Goal: Task Accomplishment & Management: Complete application form

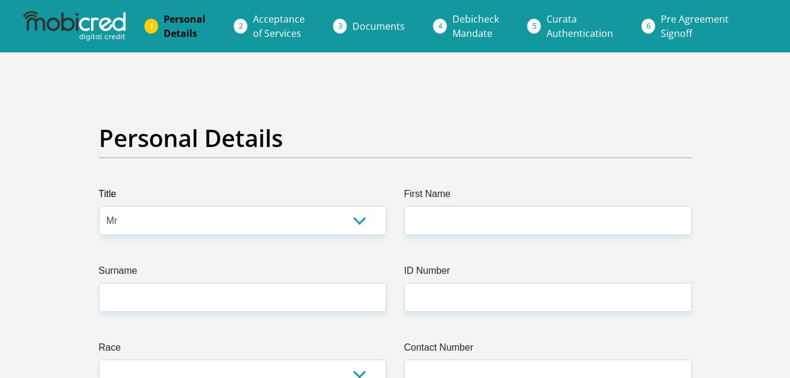
select select "Mr"
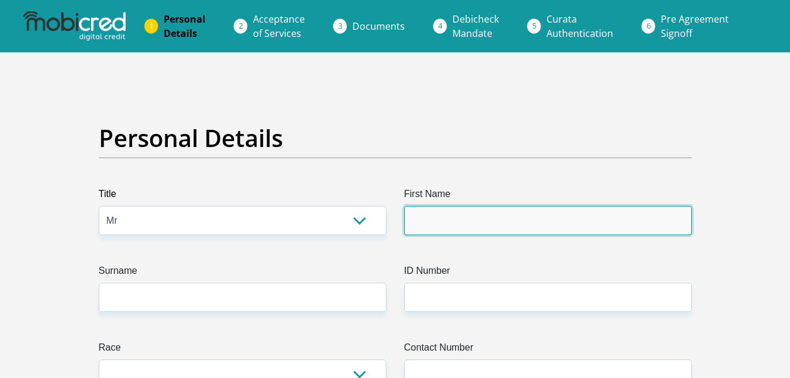
click at [442, 219] on input "First Name" at bounding box center [548, 220] width 288 height 29
type input "RetshepileSamuel"
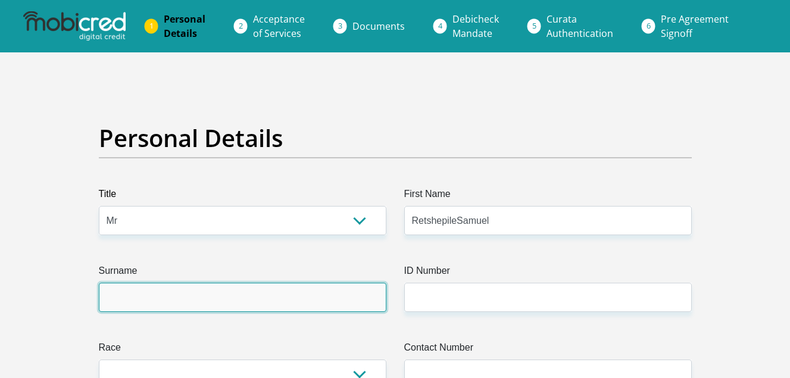
type input "[DEMOGRAPHIC_DATA]"
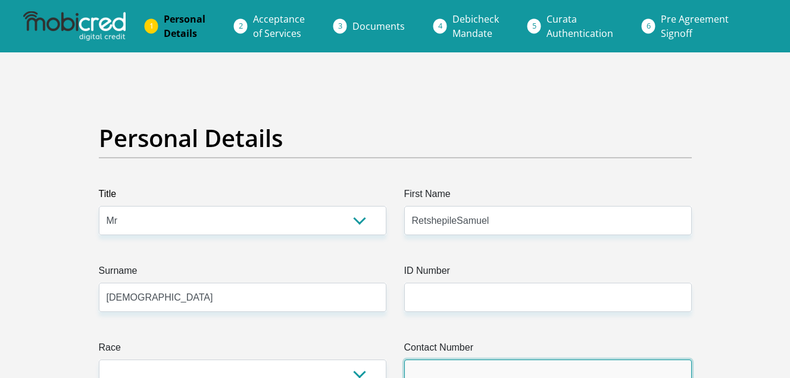
type input "0685227241"
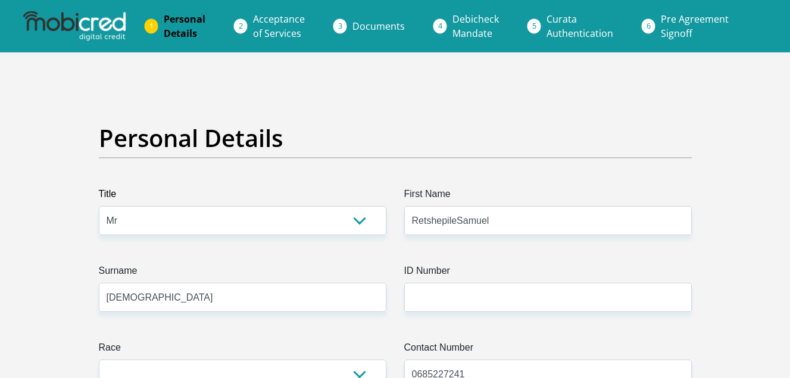
select select "ZAF"
click at [461, 227] on input "releboile" at bounding box center [548, 220] width 288 height 29
type input "r"
type input "RetshepileSamuel"
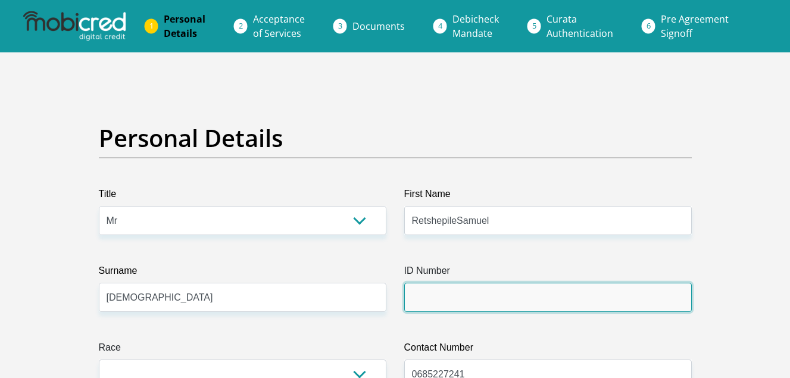
click at [485, 297] on input "ID Number" at bounding box center [548, 297] width 288 height 29
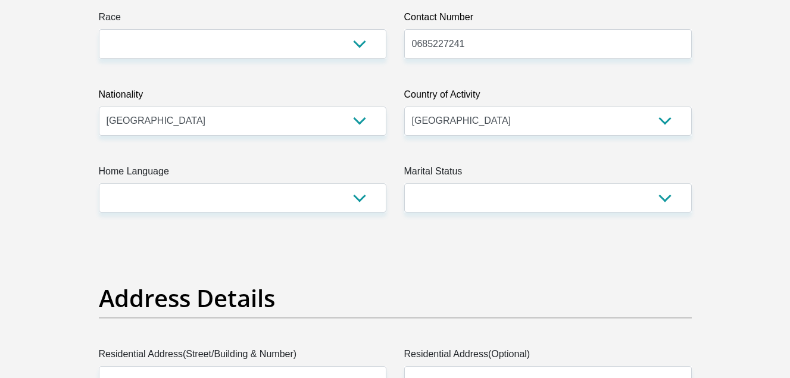
scroll to position [291, 0]
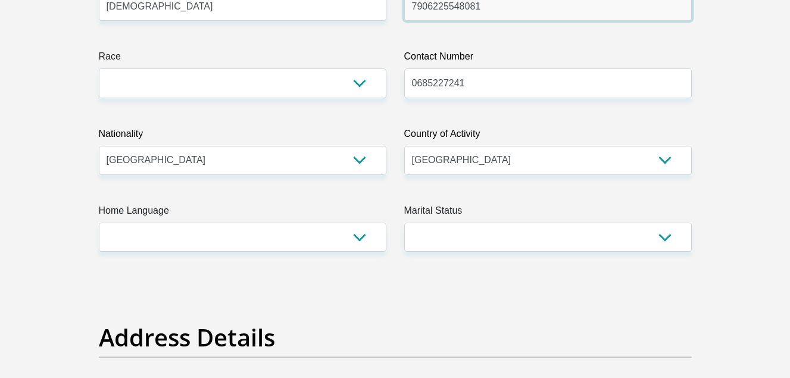
type input "7906225548081"
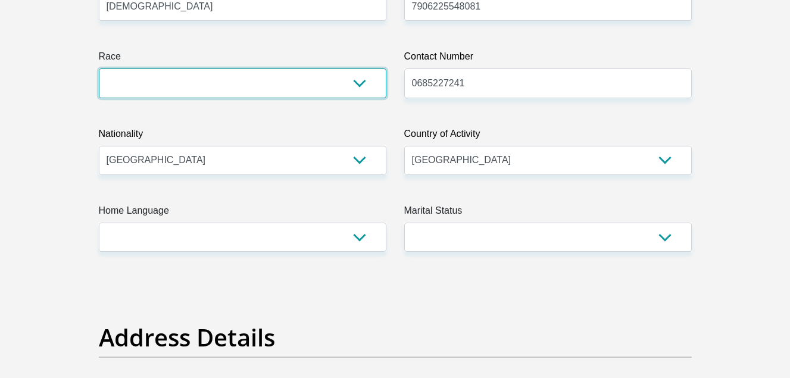
click at [360, 83] on select "Black Coloured Indian White Other" at bounding box center [243, 82] width 288 height 29
select select "1"
click at [99, 68] on select "Black Coloured Indian White Other" at bounding box center [243, 82] width 288 height 29
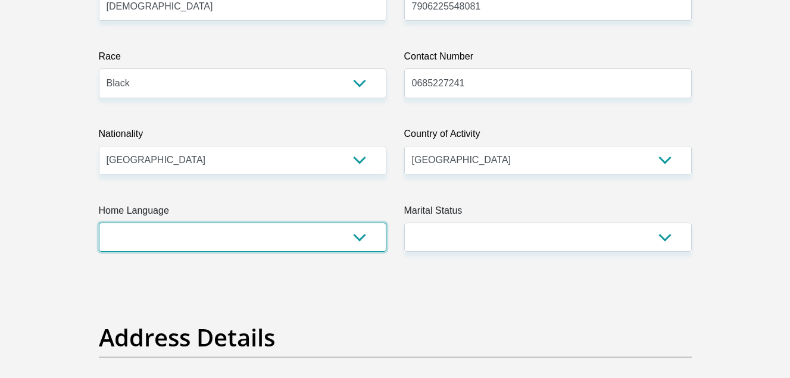
click at [357, 235] on select "Afrikaans English Sepedi South Ndebele Southern Sotho Swati Tsonga Tswana Venda…" at bounding box center [243, 237] width 288 height 29
select select "sot"
click at [99, 223] on select "Afrikaans English Sepedi South Ndebele Southern Sotho Swati Tsonga Tswana Venda…" at bounding box center [243, 237] width 288 height 29
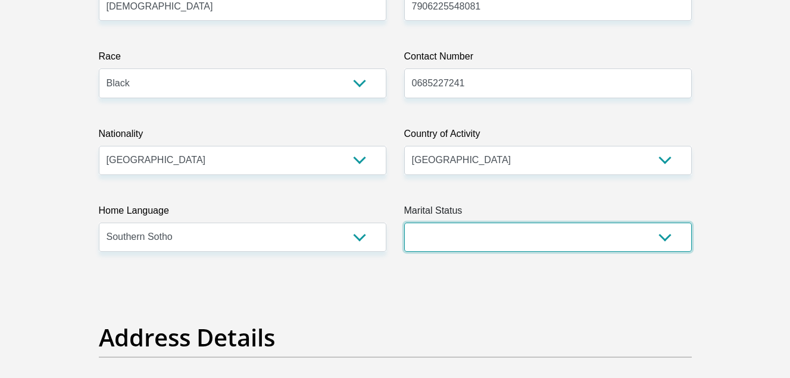
click at [664, 235] on select "Married ANC Single Divorced Widowed Married COP or Customary Law" at bounding box center [548, 237] width 288 height 29
click at [404, 223] on select "Married ANC Single Divorced Widowed Married COP or Customary Law" at bounding box center [548, 237] width 288 height 29
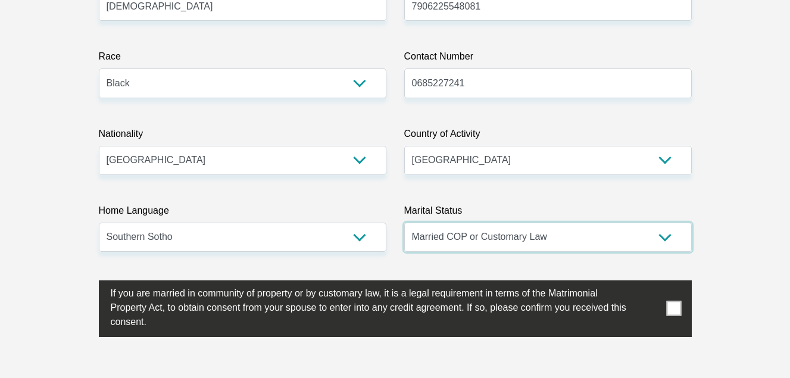
click at [665, 241] on select "Married ANC Single Divorced Widowed Married COP or Customary Law" at bounding box center [548, 237] width 288 height 29
select select "2"
click at [404, 223] on select "Married ANC Single Divorced Widowed Married COP or Customary Law" at bounding box center [548, 237] width 288 height 29
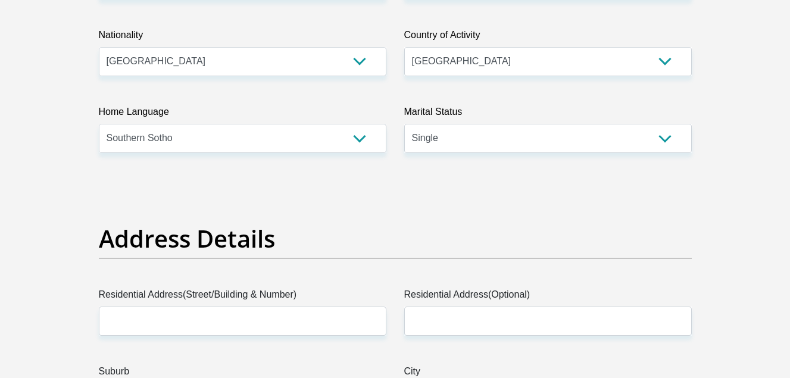
scroll to position [408, 0]
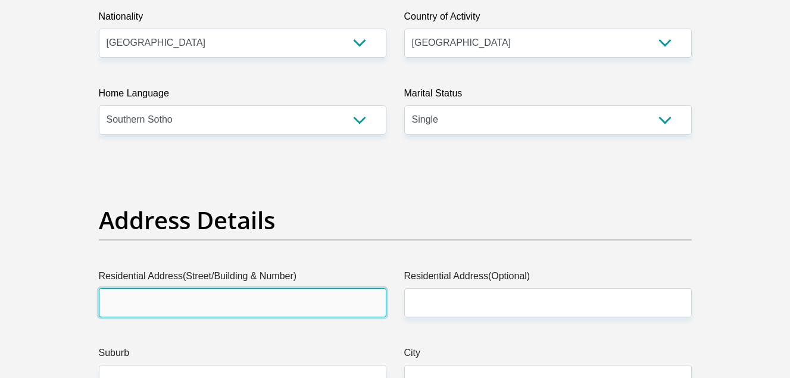
click at [266, 305] on input "Residential Address(Street/Building & Number)" at bounding box center [243, 302] width 288 height 29
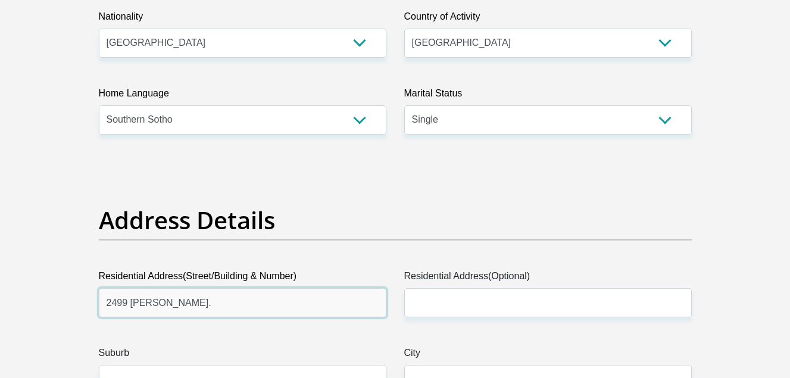
type input "2499 [PERSON_NAME]."
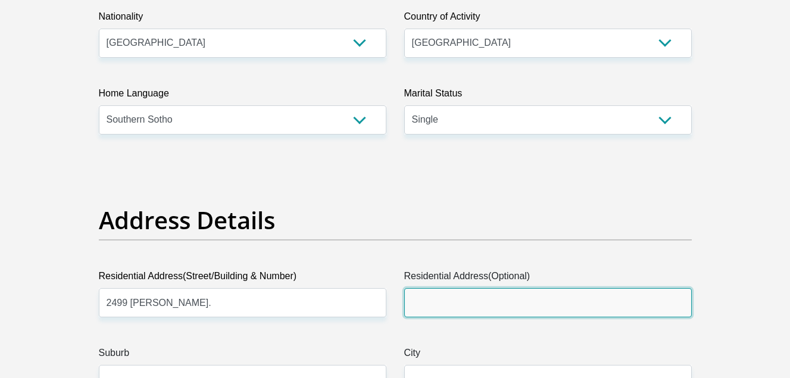
click at [429, 304] on input "Residential Address(Optional)" at bounding box center [548, 302] width 288 height 29
click at [518, 308] on input "[STREET_ADDRESS][PERSON_NAME]" at bounding box center [548, 302] width 288 height 29
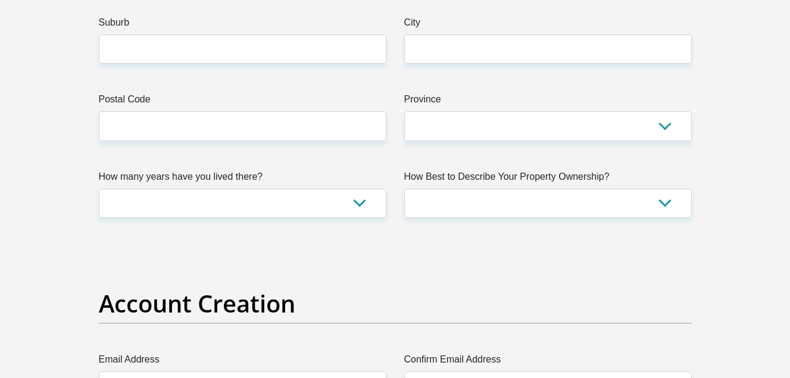
type input "[STREET_ADDRESS][PERSON_NAME]"
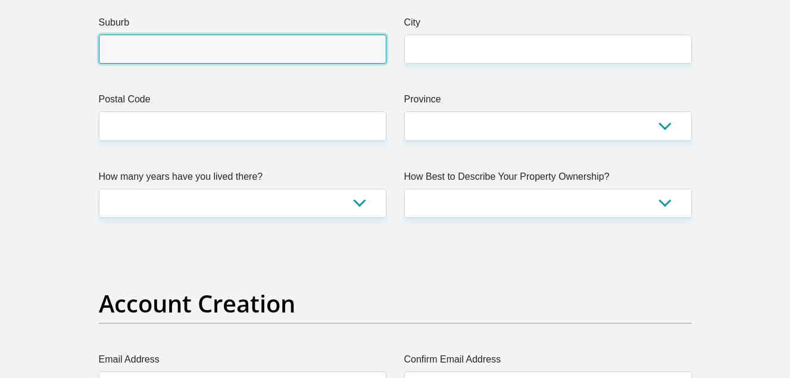
click at [267, 52] on input "Suburb" at bounding box center [243, 49] width 288 height 29
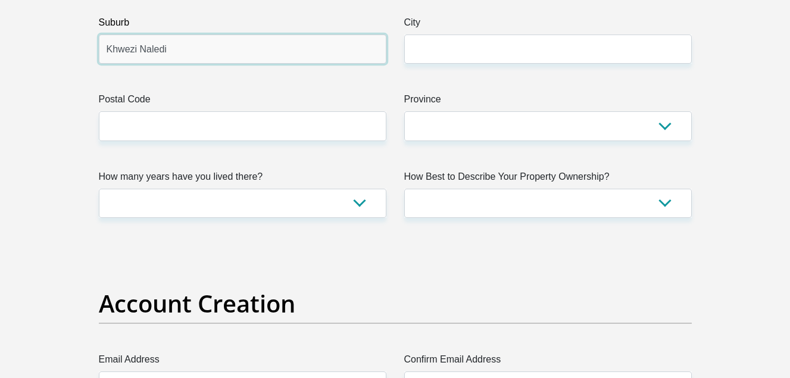
type input "Khwezi Naledi"
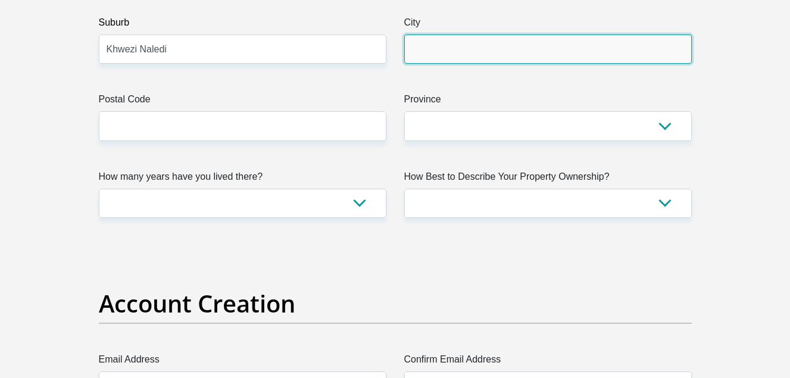
click at [438, 39] on input "City" at bounding box center [548, 49] width 288 height 29
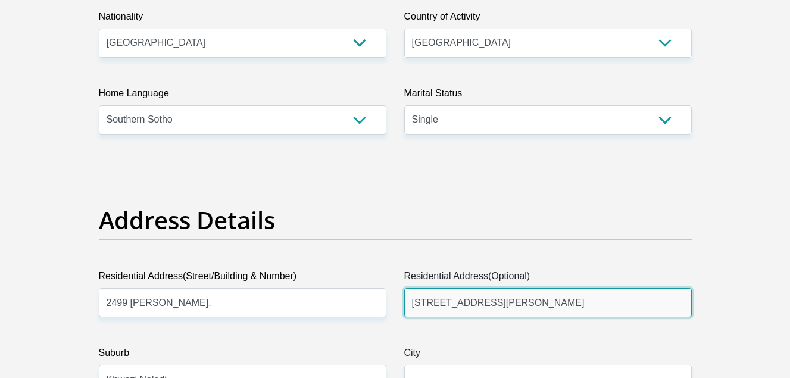
click at [486, 303] on input "[STREET_ADDRESS][PERSON_NAME]" at bounding box center [548, 302] width 288 height 29
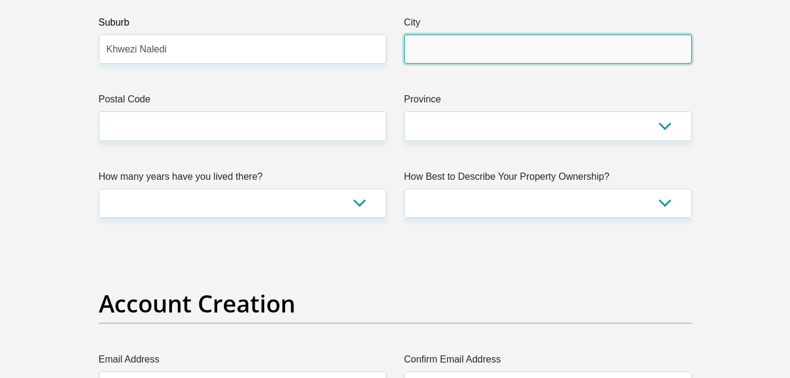
click at [460, 54] on input "City" at bounding box center [548, 49] width 288 height 29
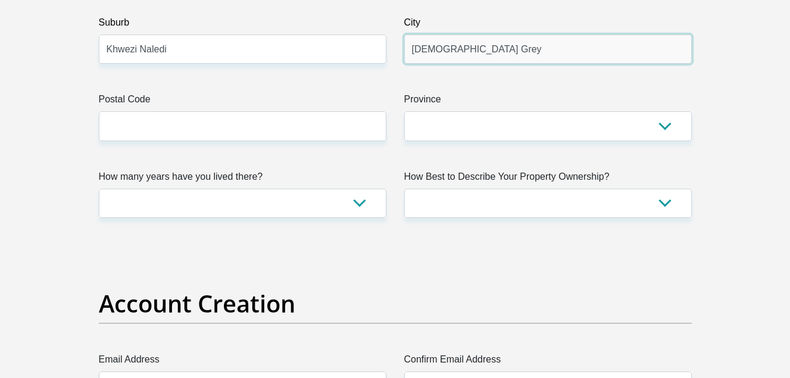
type input "[DEMOGRAPHIC_DATA] Grey"
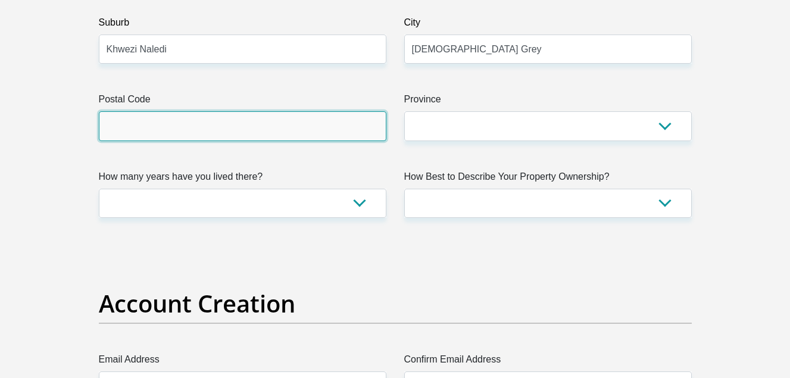
click at [299, 126] on input "Postal Code" at bounding box center [243, 125] width 288 height 29
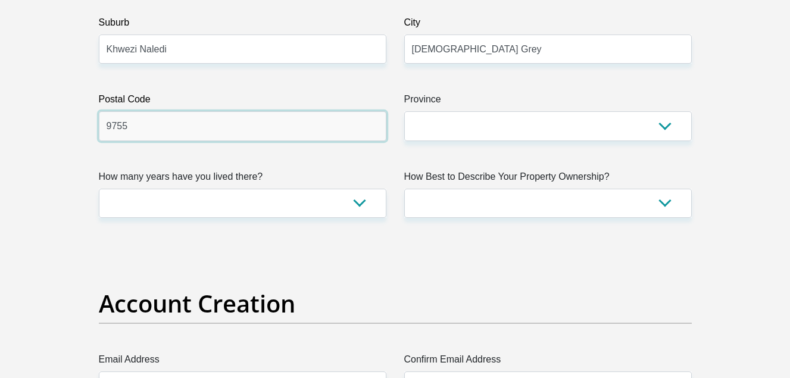
type input "9755"
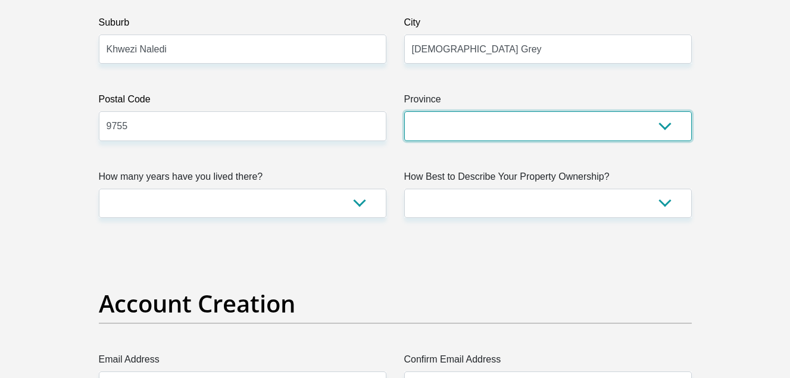
click at [532, 133] on select "Eastern Cape Free State [GEOGRAPHIC_DATA] [GEOGRAPHIC_DATA][DATE] [GEOGRAPHIC_D…" at bounding box center [548, 125] width 288 height 29
select select "[GEOGRAPHIC_DATA]"
click at [404, 111] on select "Eastern Cape Free State [GEOGRAPHIC_DATA] [GEOGRAPHIC_DATA][DATE] [GEOGRAPHIC_D…" at bounding box center [548, 125] width 288 height 29
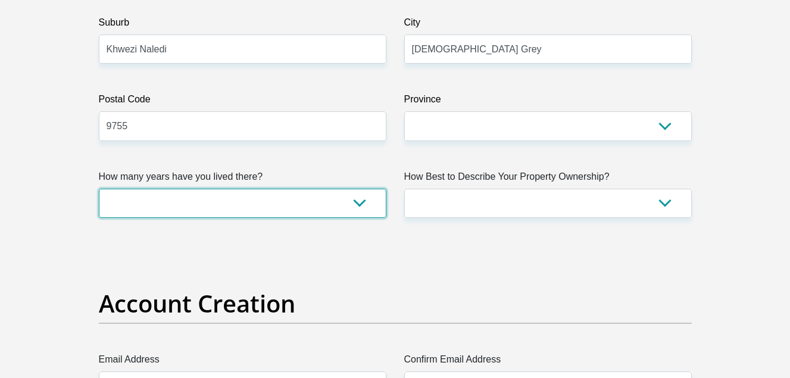
click at [358, 204] on select "less than 1 year 1-3 years 3-5 years 5+ years" at bounding box center [243, 203] width 288 height 29
select select "5"
click at [99, 189] on select "less than 1 year 1-3 years 3-5 years 5+ years" at bounding box center [243, 203] width 288 height 29
click at [360, 206] on select "less than 1 year 1-3 years 3-5 years 5+ years" at bounding box center [243, 203] width 288 height 29
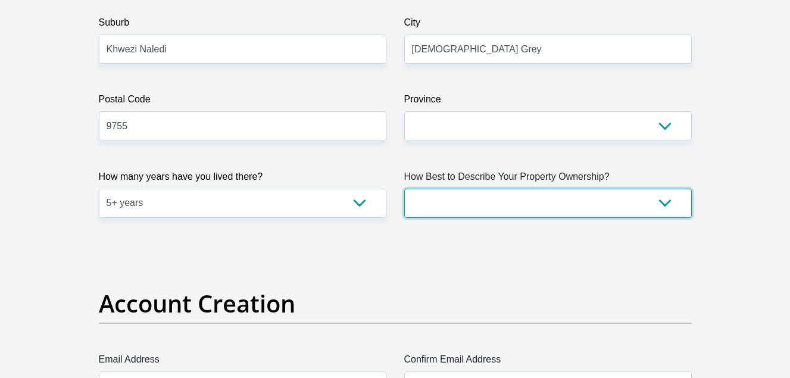
click at [660, 202] on select "Owned Rented Family Owned Company Dwelling" at bounding box center [548, 203] width 288 height 29
click at [404, 189] on select "Owned Rented Family Owned Company Dwelling" at bounding box center [548, 203] width 288 height 29
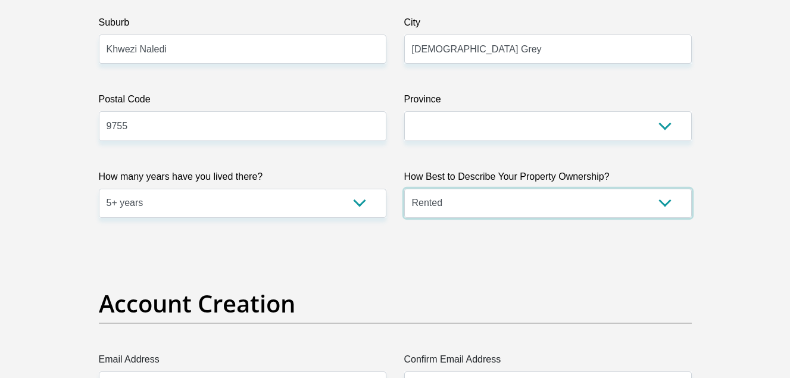
select select "Owned"
select select "parents"
click at [461, 348] on div "Account Creation" at bounding box center [395, 320] width 611 height 63
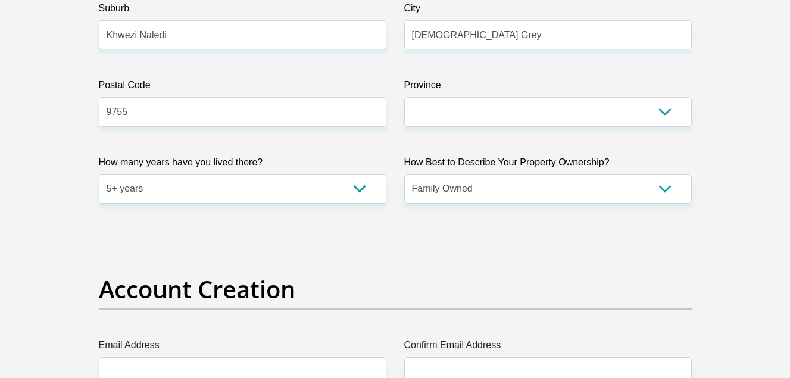
scroll to position [803, 0]
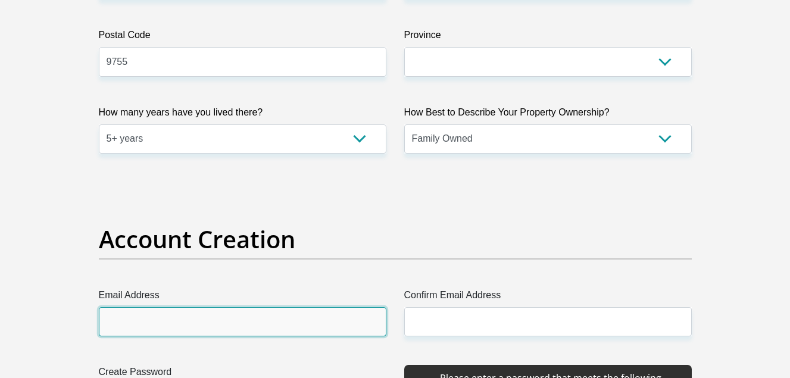
click at [251, 321] on input "Email Address" at bounding box center [243, 321] width 288 height 29
type input "[EMAIL_ADDRESS][DOMAIN_NAME]"
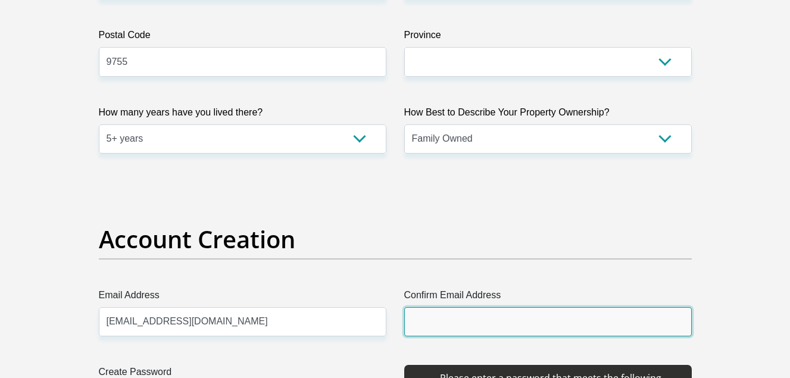
type input "[EMAIL_ADDRESS][DOMAIN_NAME]"
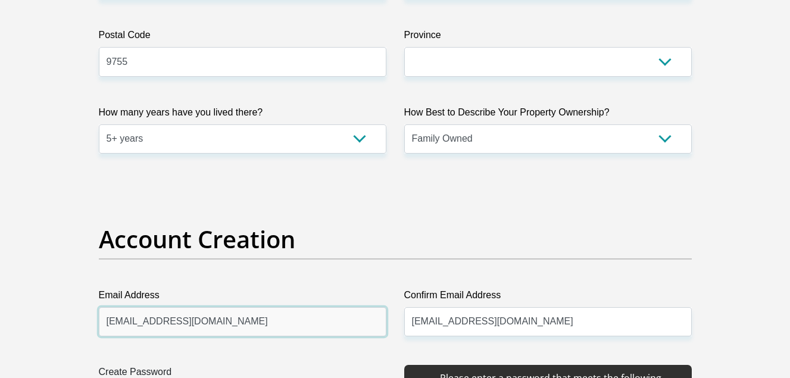
scroll to position [1134, 0]
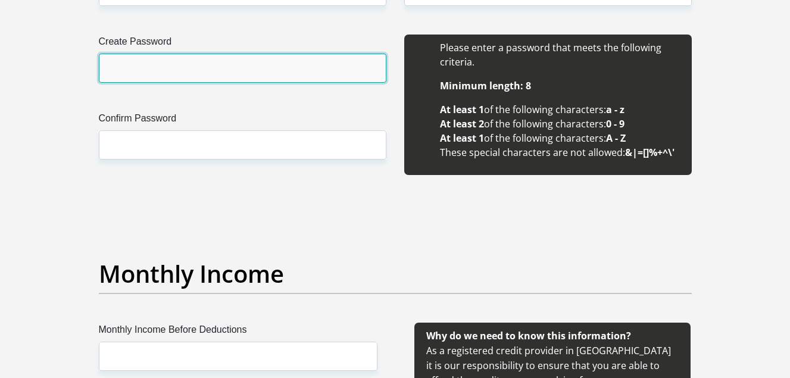
click at [242, 75] on input "Create Password" at bounding box center [243, 68] width 288 height 29
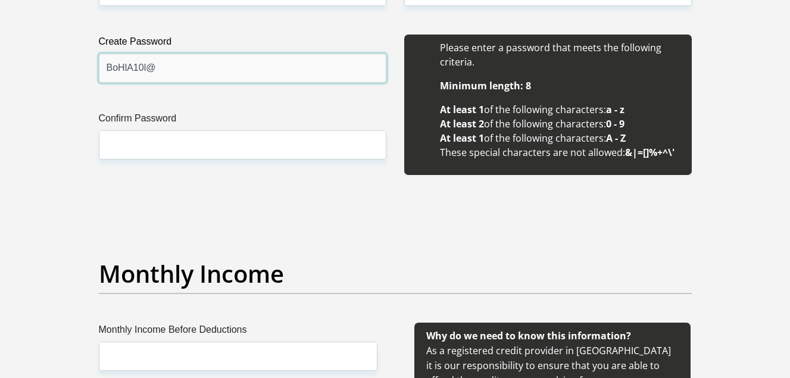
type input "BoHlA10l@"
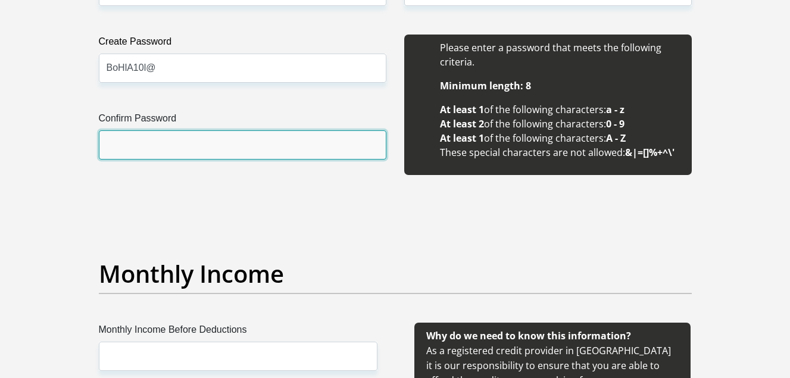
click at [155, 142] on input "Confirm Password" at bounding box center [243, 144] width 288 height 29
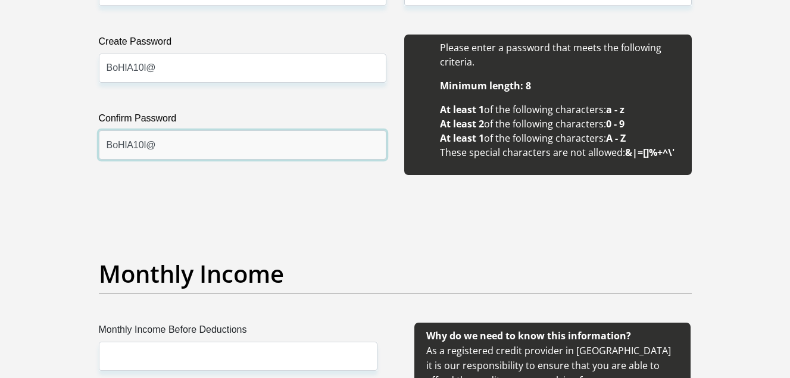
type input "BoHlA10l@"
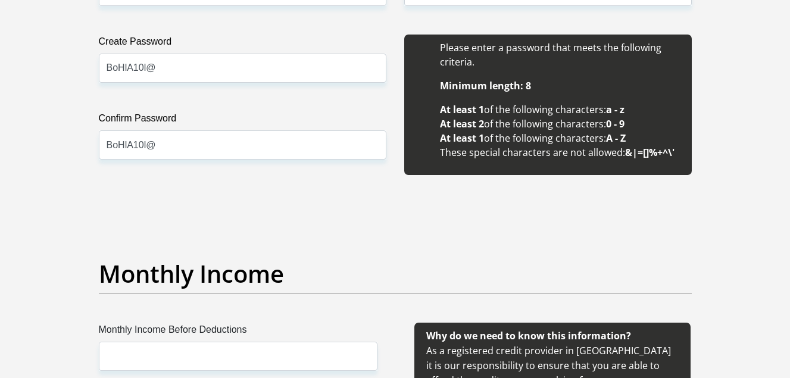
click at [323, 337] on label "Monthly Income Before Deductions" at bounding box center [238, 332] width 279 height 19
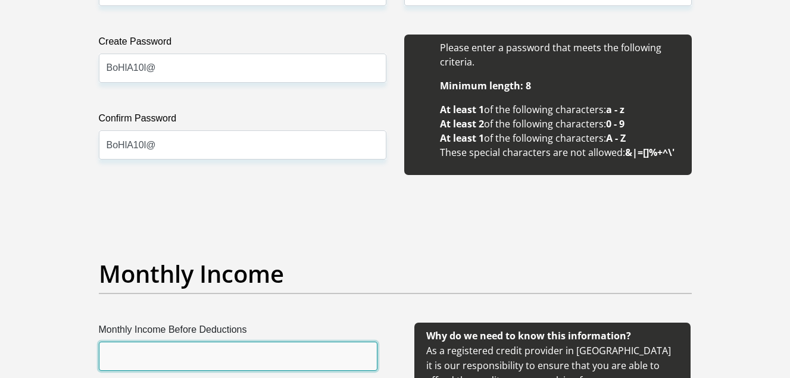
click at [323, 342] on input "Monthly Income Before Deductions" at bounding box center [238, 356] width 279 height 29
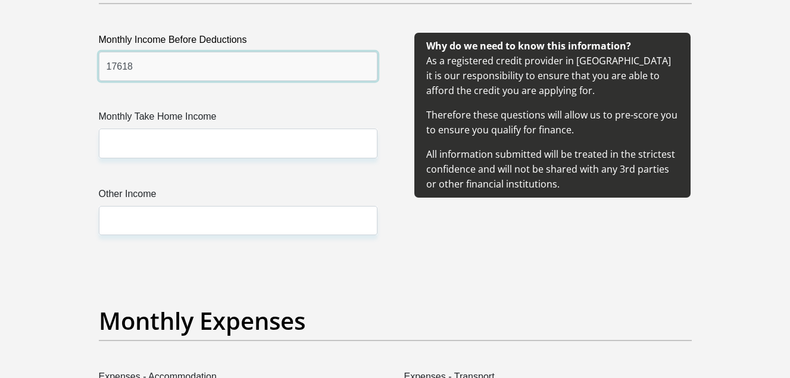
scroll to position [1464, 0]
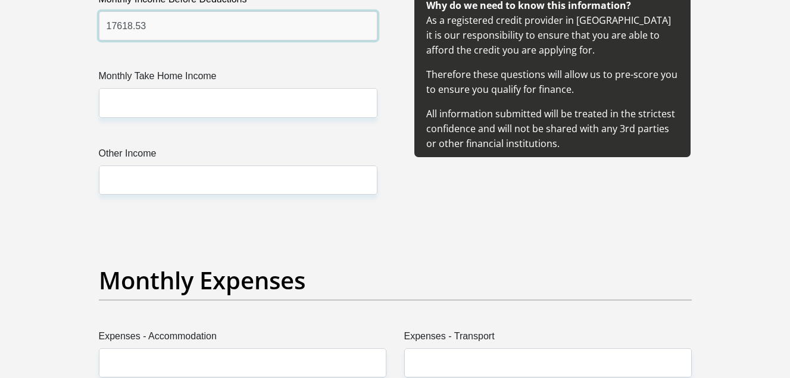
type input "17618.53"
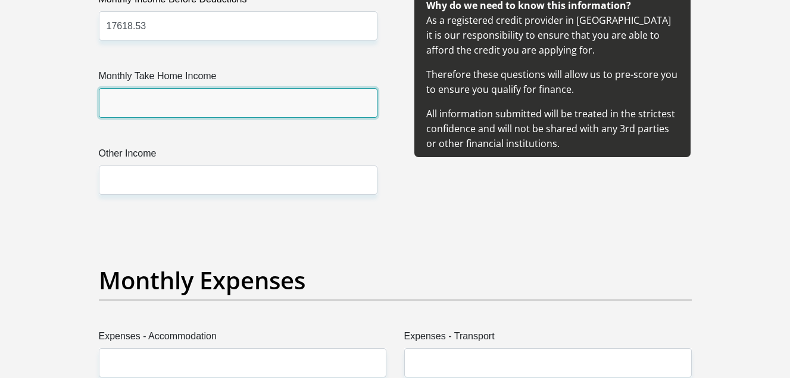
click at [292, 108] on input "Monthly Take Home Income" at bounding box center [238, 102] width 279 height 29
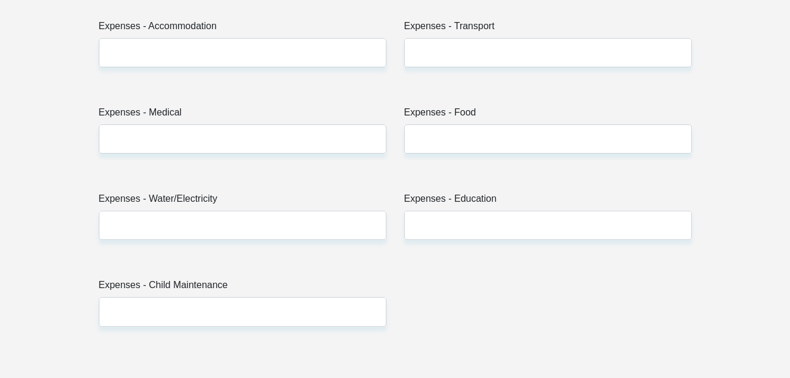
scroll to position [1794, 0]
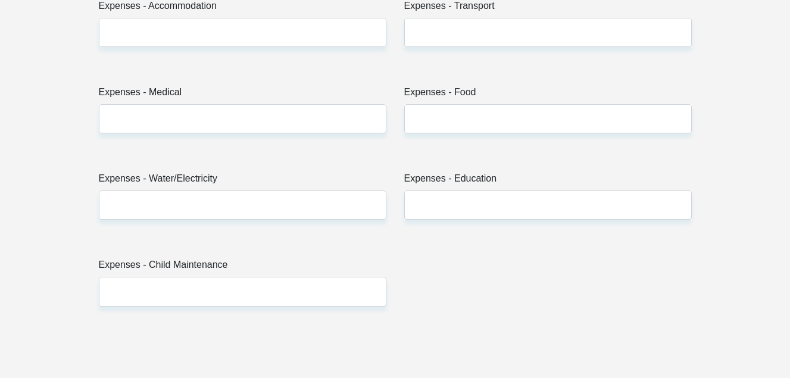
type input "11753.65"
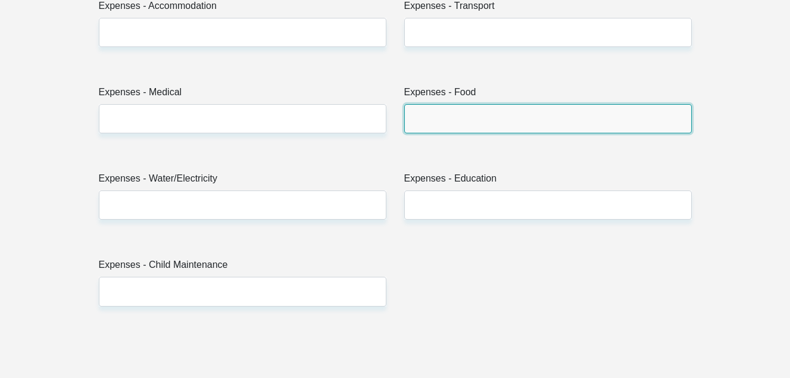
click at [423, 119] on input "Expenses - Food" at bounding box center [548, 118] width 288 height 29
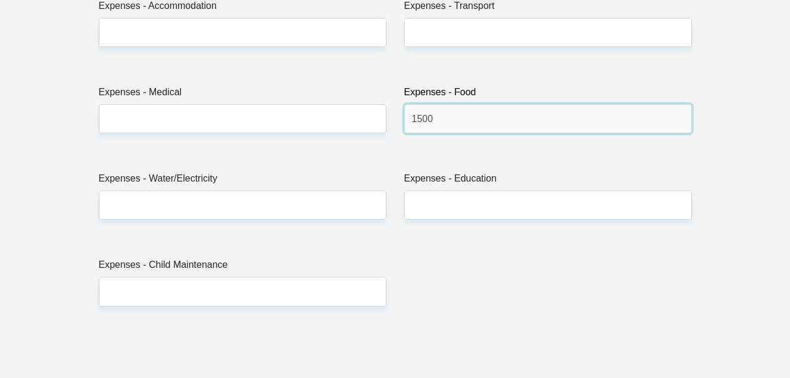
type input "1500"
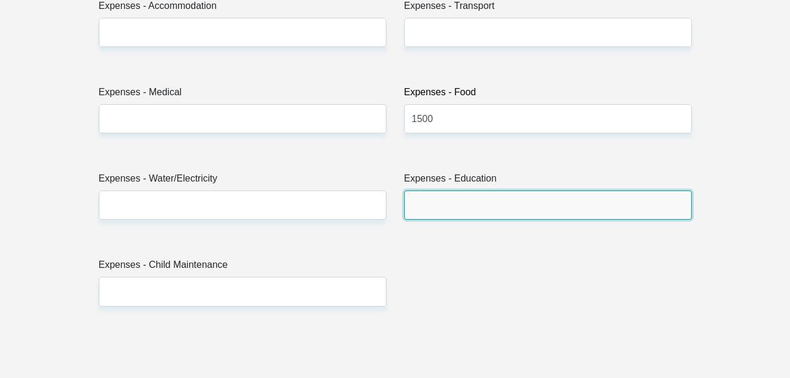
click at [463, 204] on input "Expenses - Education" at bounding box center [548, 205] width 288 height 29
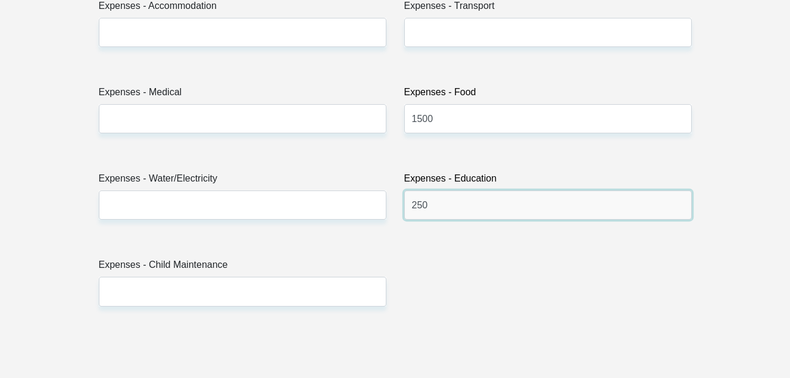
type input "250"
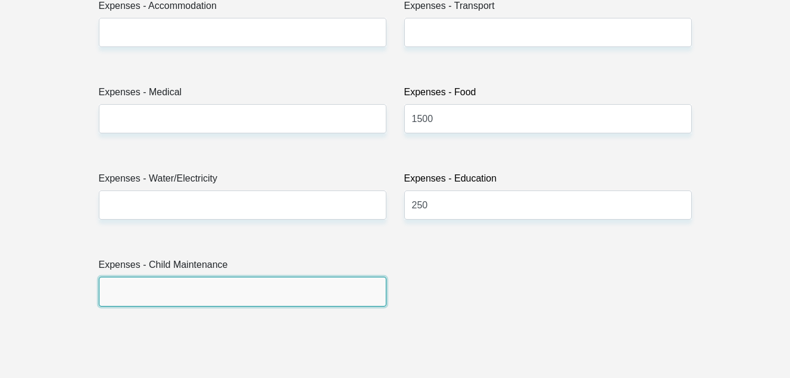
click at [302, 295] on input "Expenses - Child Maintenance" at bounding box center [243, 291] width 288 height 29
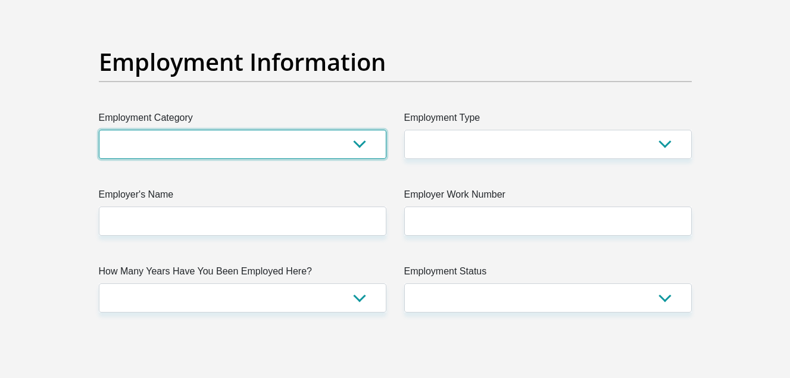
click at [358, 146] on select "AGRICULTURE ALCOHOL & TOBACCO CONSTRUCTION MATERIALS METALLURGY EQUIPMENT FOR R…" at bounding box center [243, 144] width 288 height 29
select select "77"
click at [99, 130] on select "AGRICULTURE ALCOHOL & TOBACCO CONSTRUCTION MATERIALS METALLURGY EQUIPMENT FOR R…" at bounding box center [243, 144] width 288 height 29
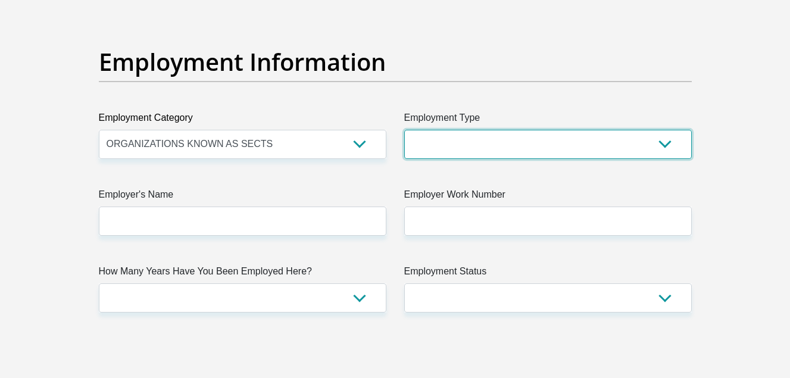
click at [660, 143] on select "College/Lecturer Craft Seller Creative Driver Executive Farmer Forces - Non Com…" at bounding box center [548, 144] width 288 height 29
select select "Driver"
click at [404, 130] on select "College/Lecturer Craft Seller Creative Driver Executive Farmer Forces - Non Com…" at bounding box center [548, 144] width 288 height 29
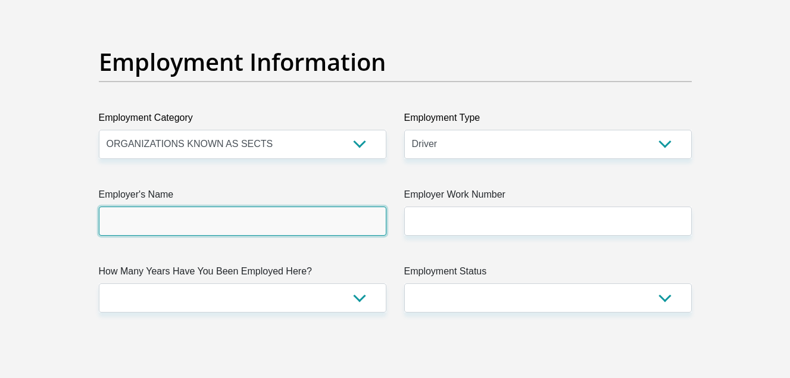
click at [310, 221] on input "Employer's Name" at bounding box center [243, 221] width 288 height 29
type input "SenquMunicipality"
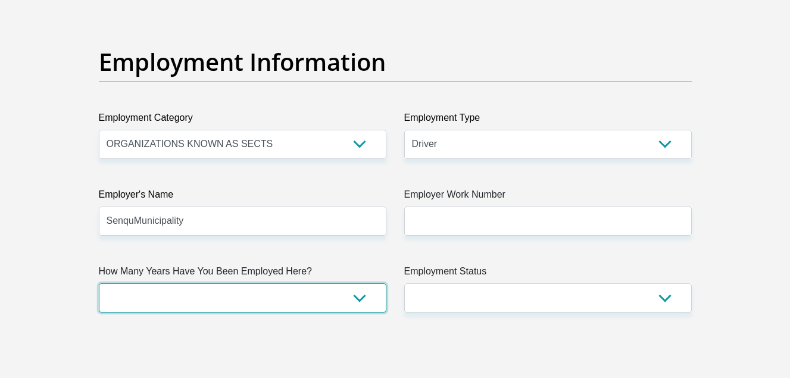
click at [361, 298] on select "less than 1 year 1-3 years 3-5 years 5+ years" at bounding box center [243, 297] width 288 height 29
select select "60"
click at [99, 283] on select "less than 1 year 1-3 years 3-5 years 5+ years" at bounding box center [243, 297] width 288 height 29
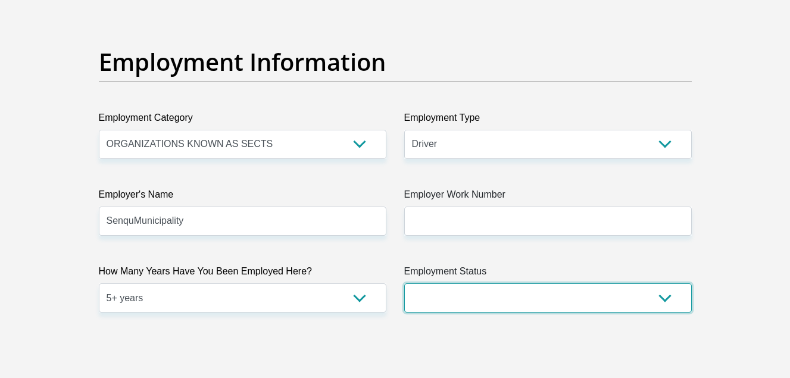
click at [666, 301] on select "Permanent/Full-time Part-time/Casual [DEMOGRAPHIC_DATA] Worker Self-Employed Ho…" at bounding box center [548, 297] width 288 height 29
click at [404, 283] on select "Permanent/Full-time Part-time/Casual [DEMOGRAPHIC_DATA] Worker Self-Employed Ho…" at bounding box center [548, 297] width 288 height 29
select select "1"
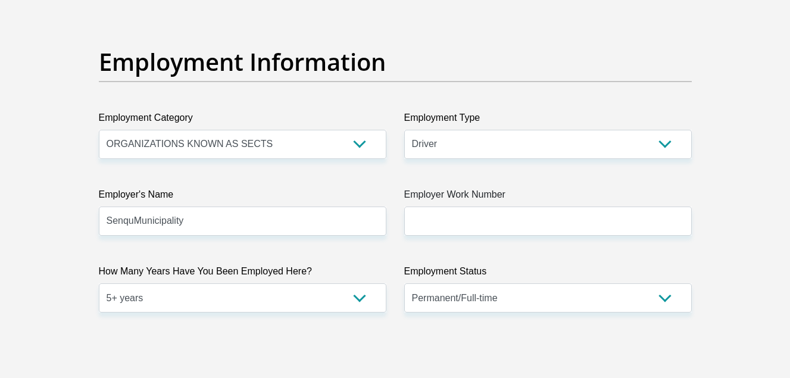
click at [554, 58] on h2 "Employment Information" at bounding box center [395, 62] width 593 height 29
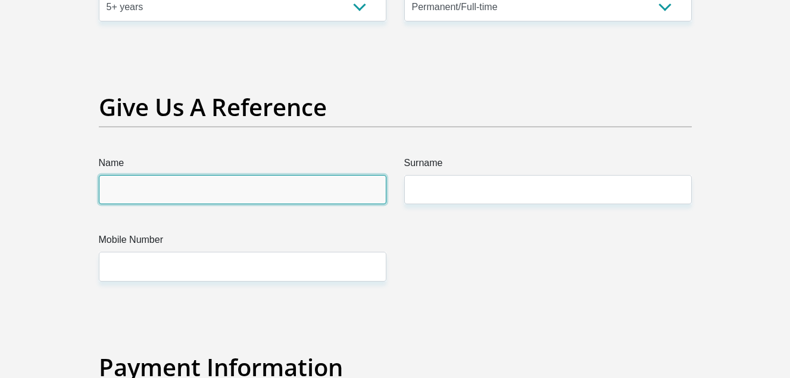
click at [285, 186] on input "Name" at bounding box center [243, 189] width 288 height 29
type input "s"
type input "Senqu"
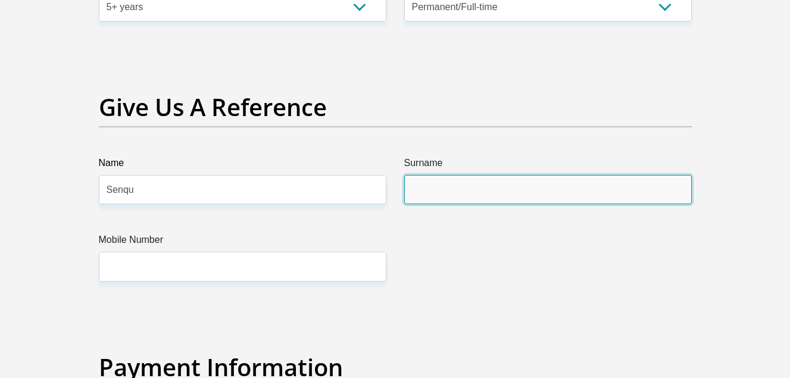
click at [454, 188] on input "Surname" at bounding box center [548, 189] width 288 height 29
type input "M"
click at [467, 193] on input "M" at bounding box center [548, 189] width 288 height 29
type input "Municipality"
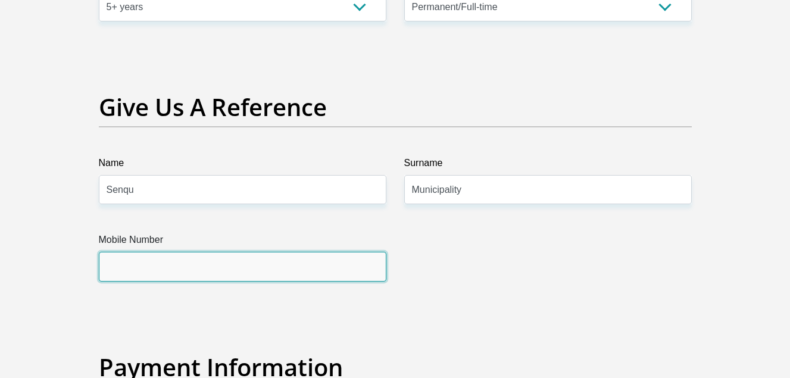
click at [329, 274] on input "Mobile Number" at bounding box center [243, 266] width 288 height 29
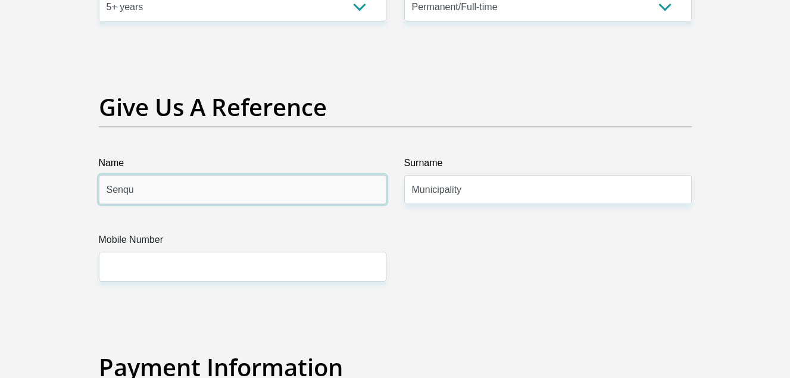
click at [344, 189] on input "Senqu" at bounding box center [243, 189] width 288 height 29
type input "S"
type input "Nthabiseng"
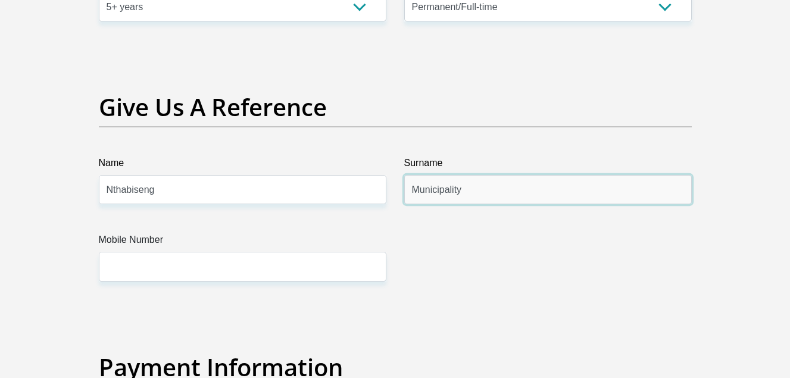
click at [470, 191] on input "Municipality" at bounding box center [548, 189] width 288 height 29
type input "M"
click at [454, 188] on input "Seny" at bounding box center [548, 189] width 288 height 29
type input "senyane"
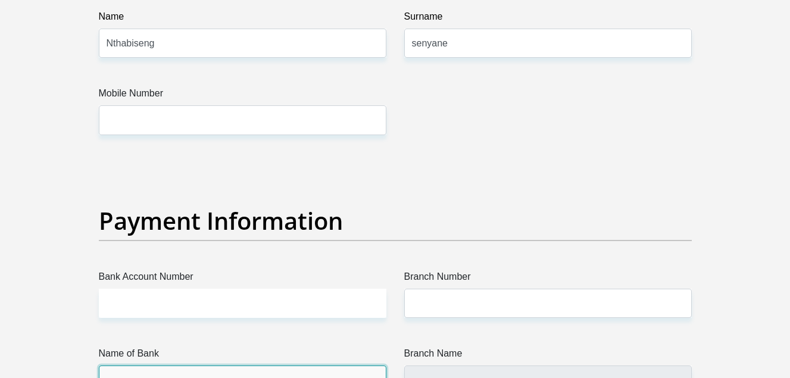
scroll to position [2571, 0]
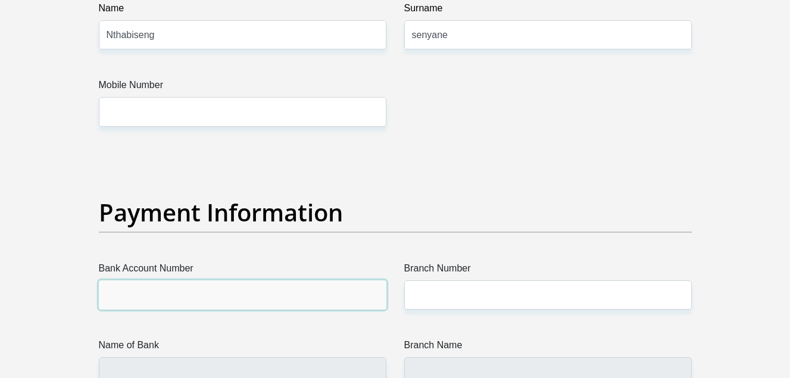
click at [298, 295] on input "Bank Account Number" at bounding box center [243, 294] width 288 height 29
type input "1"
click at [113, 294] on input "120775797" at bounding box center [243, 294] width 288 height 29
click at [160, 297] on input "1320775797" at bounding box center [243, 294] width 288 height 29
type input "1320775797"
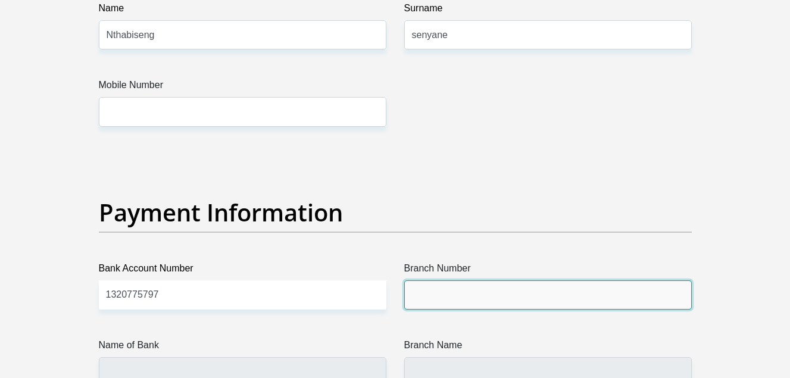
click at [433, 296] on input "Branch Number" at bounding box center [548, 294] width 288 height 29
